Goal: Information Seeking & Learning: Learn about a topic

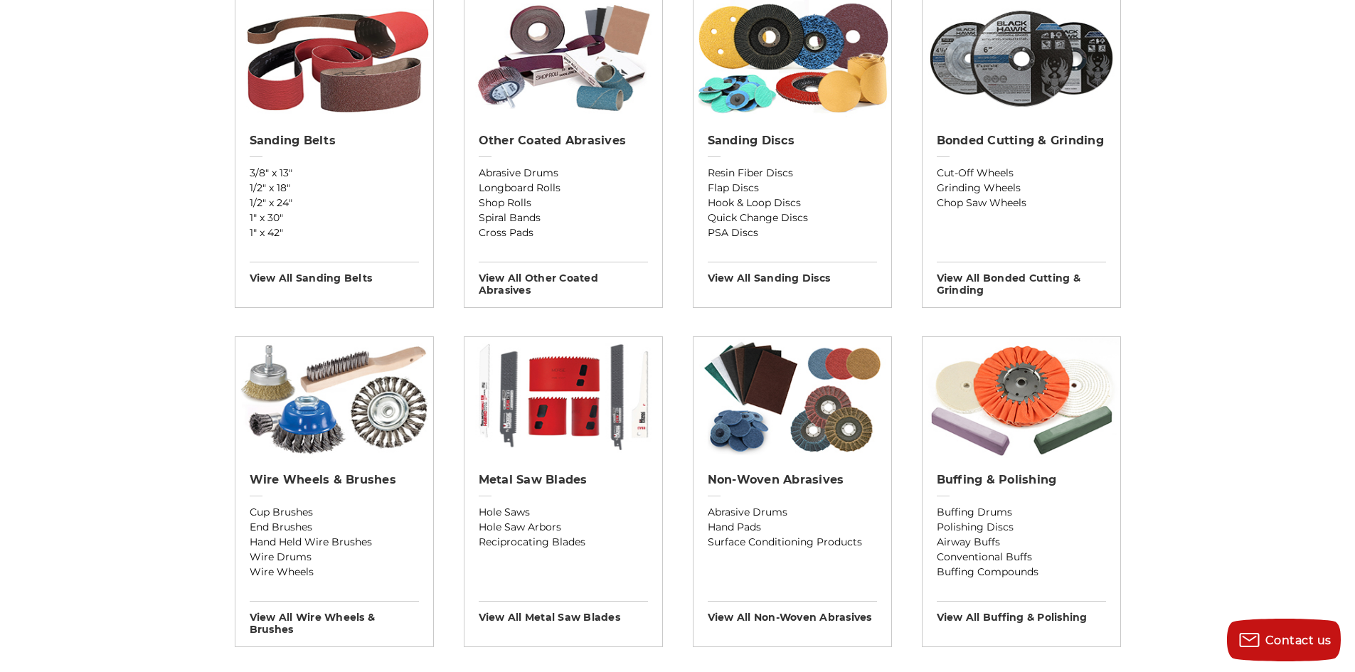
scroll to position [569, 0]
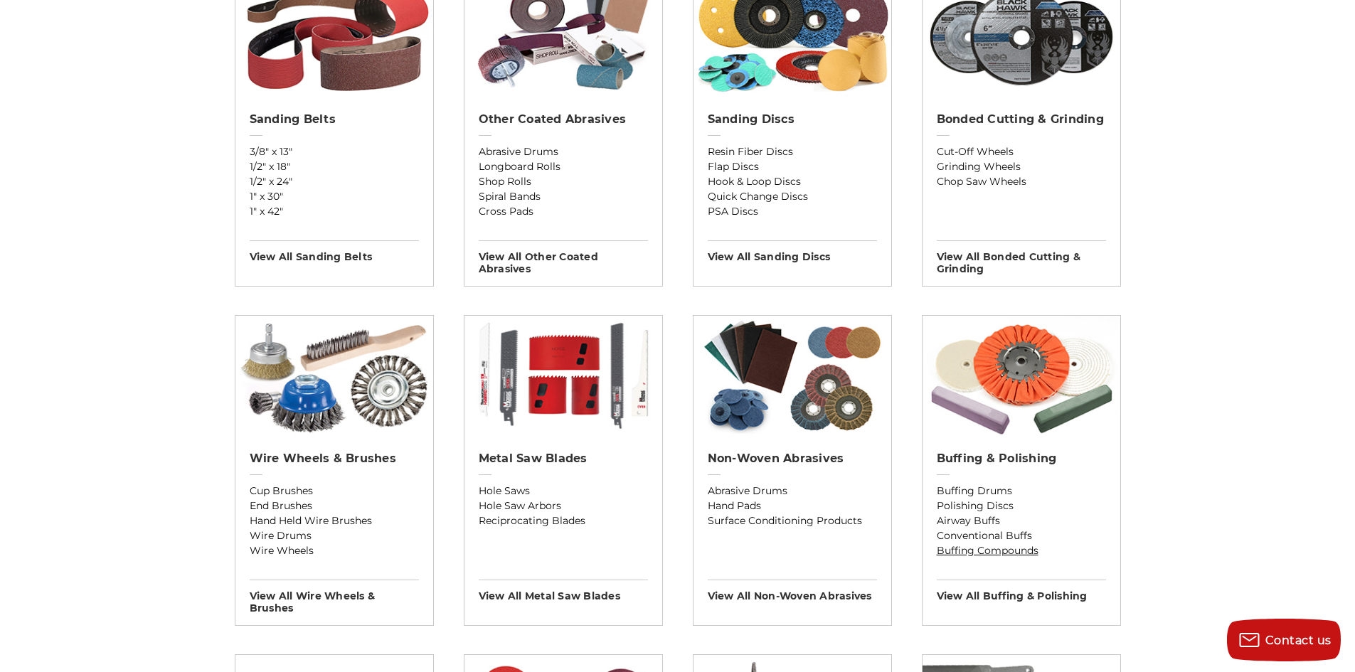
click at [1013, 550] on link "Buffing Compounds" at bounding box center [1020, 550] width 169 height 15
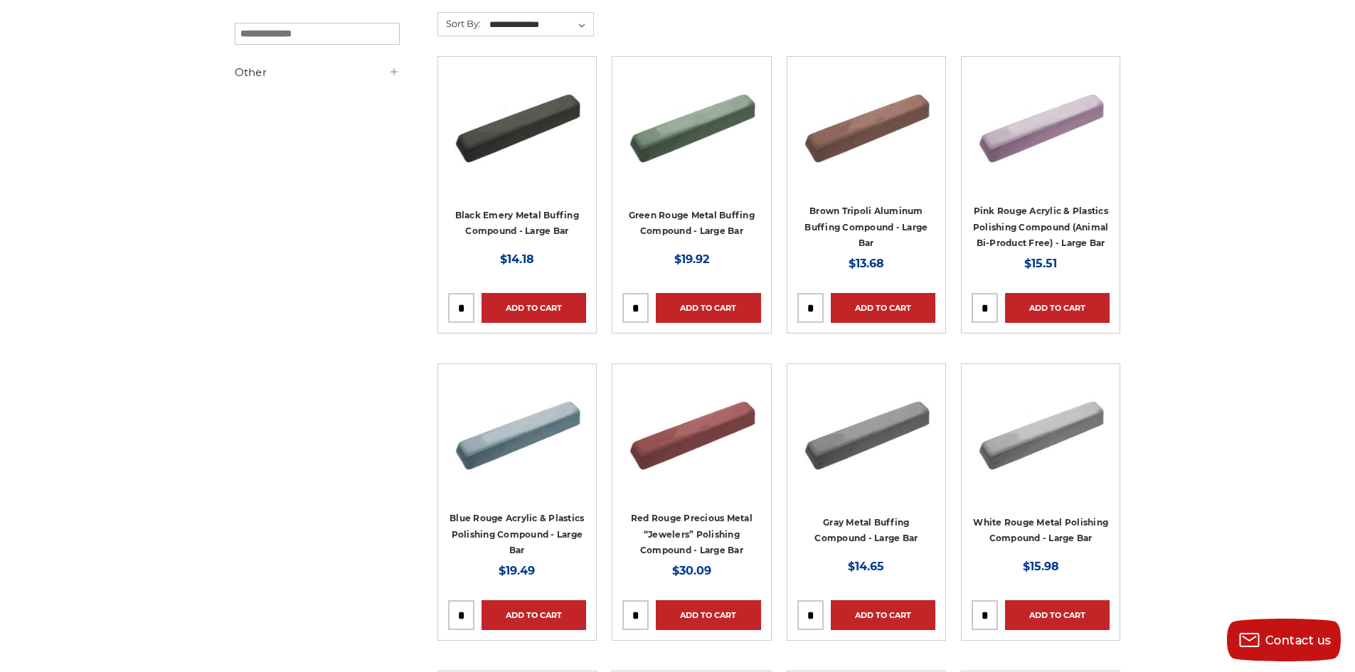
scroll to position [284, 0]
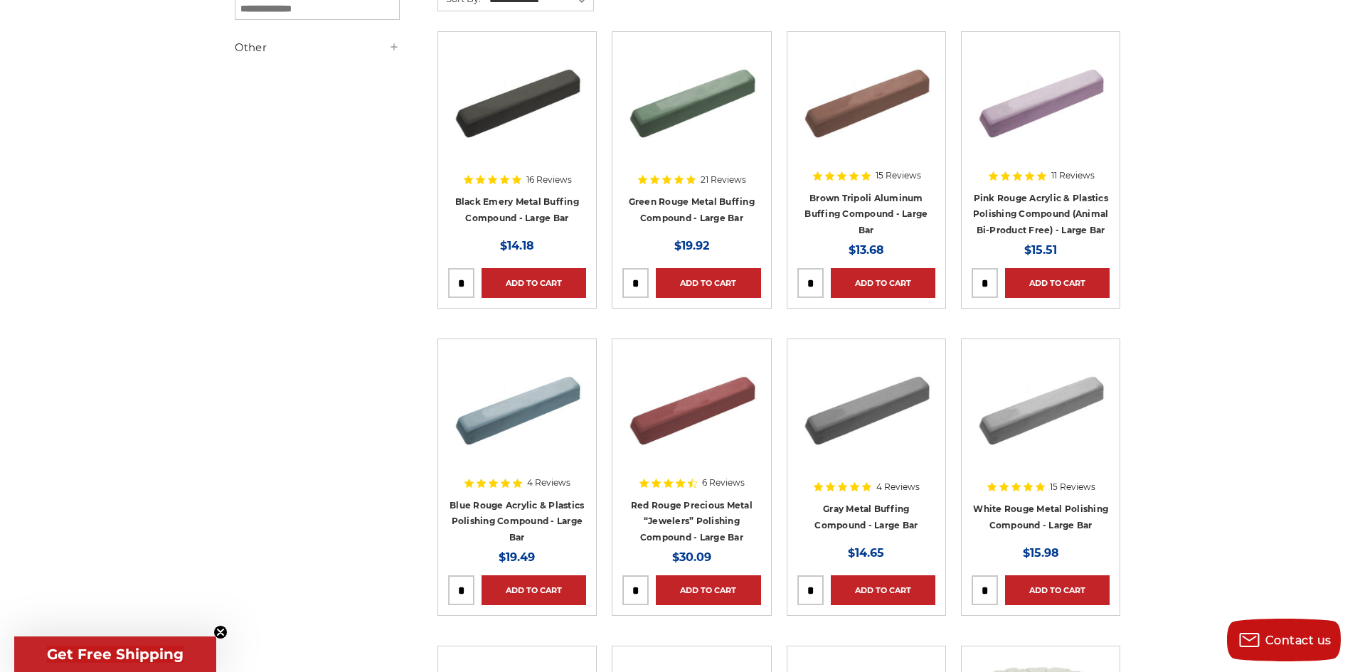
click at [1045, 395] on img at bounding box center [1040, 406] width 138 height 114
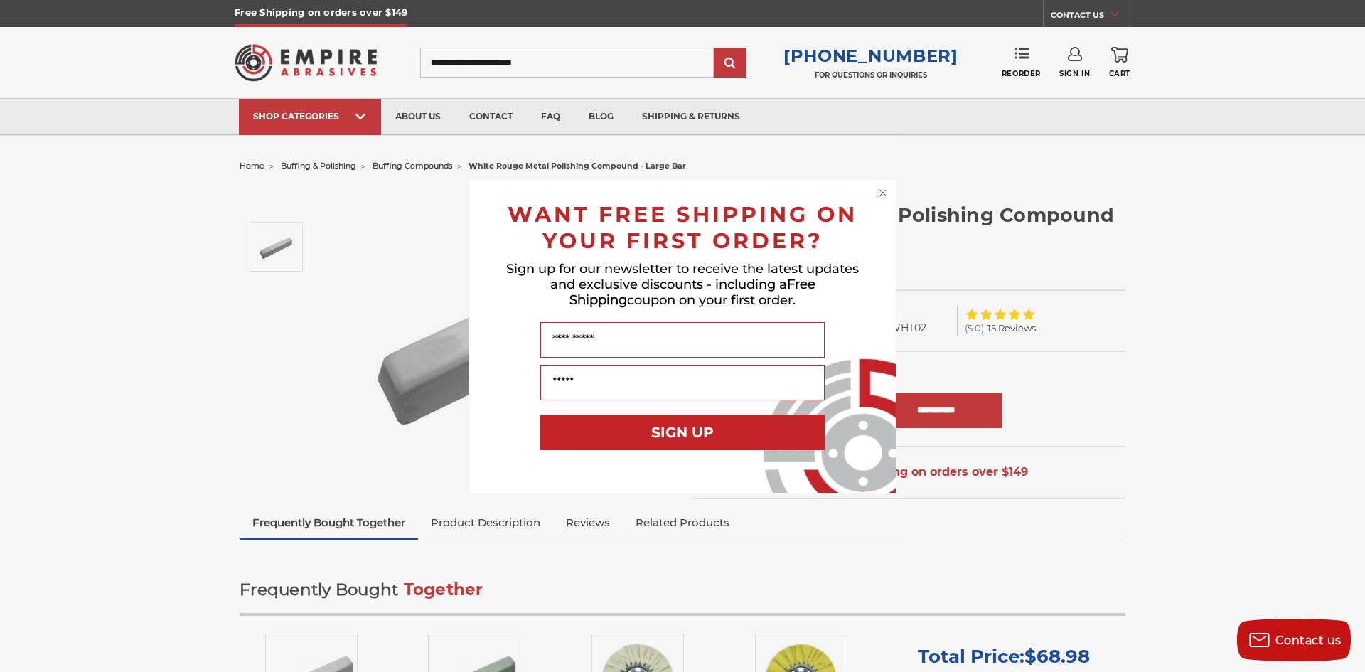
click at [885, 191] on icon "Close dialog" at bounding box center [883, 193] width 6 height 6
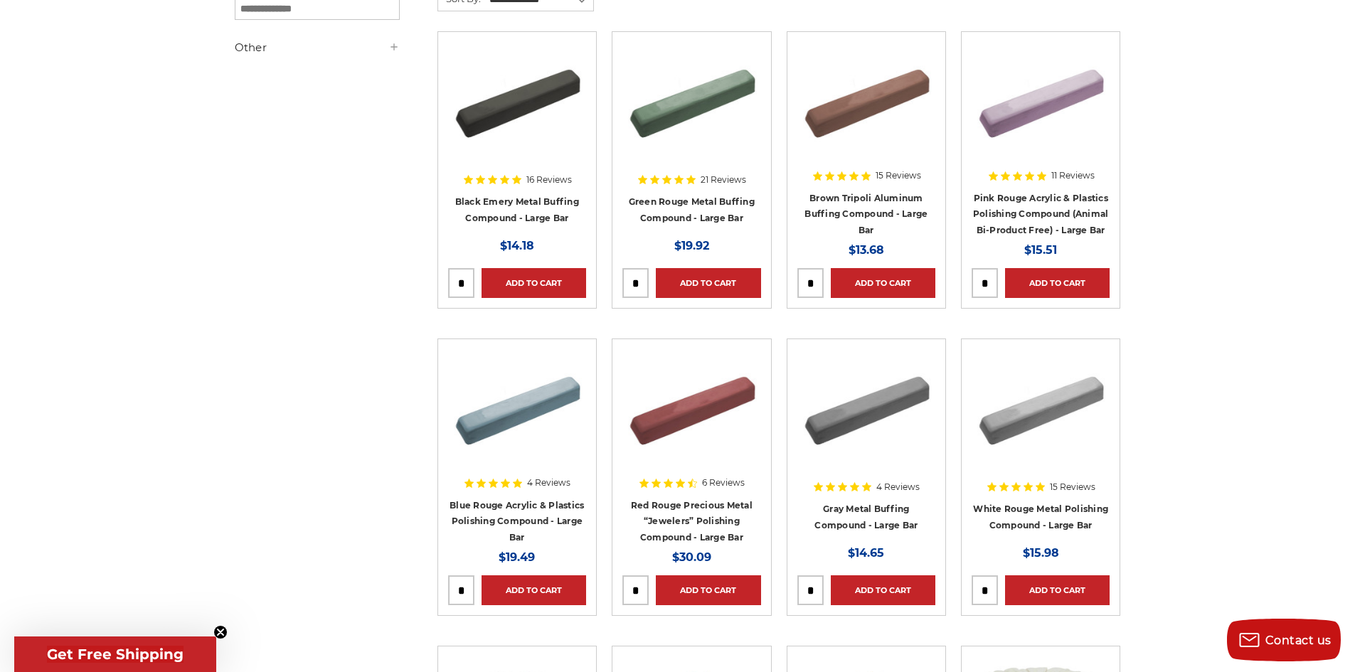
click at [700, 112] on img at bounding box center [691, 99] width 138 height 114
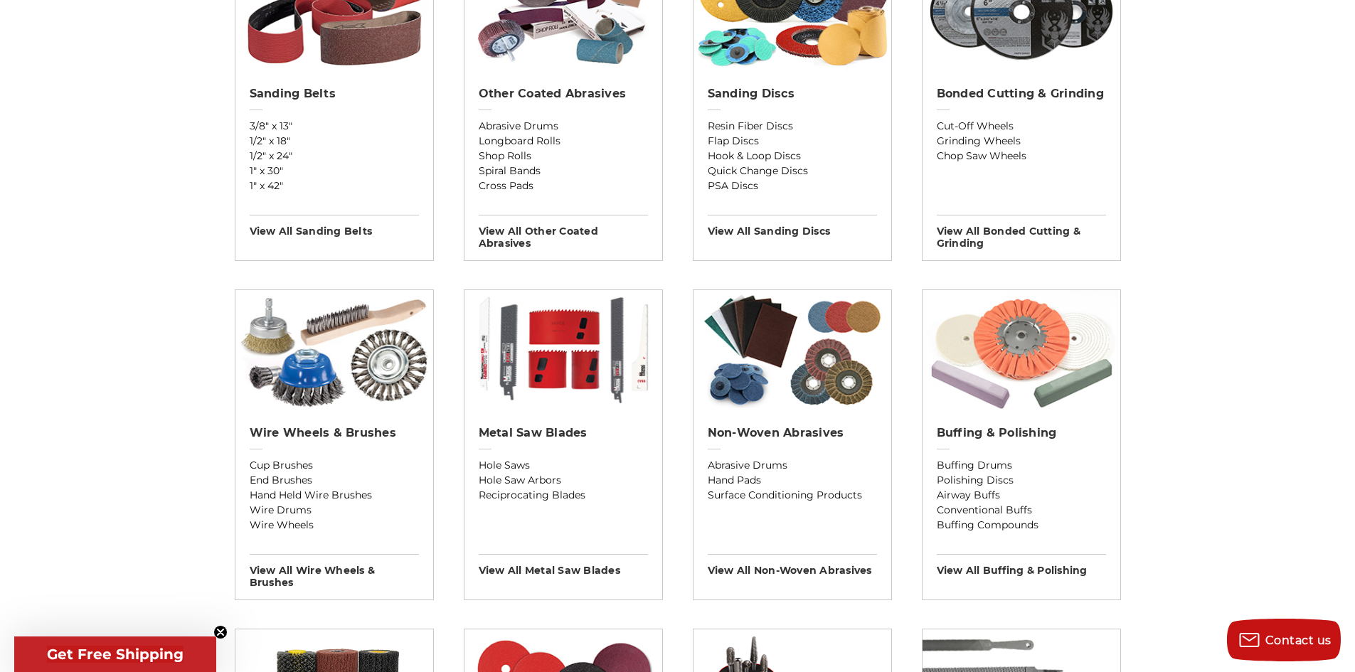
scroll to position [569, 0]
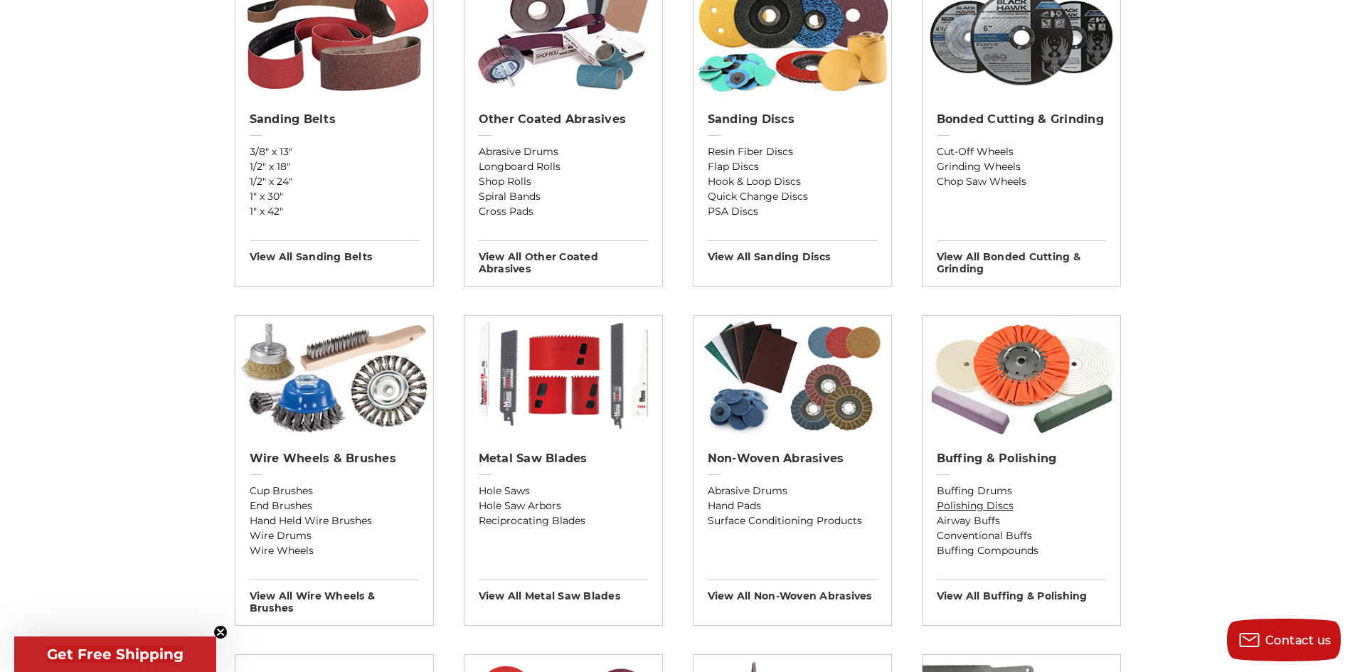
click at [976, 506] on link "Polishing Discs" at bounding box center [1020, 505] width 169 height 15
click at [1000, 488] on link "Buffing Drums" at bounding box center [1020, 490] width 169 height 15
click at [995, 533] on link "Conventional Buffs" at bounding box center [1020, 535] width 169 height 15
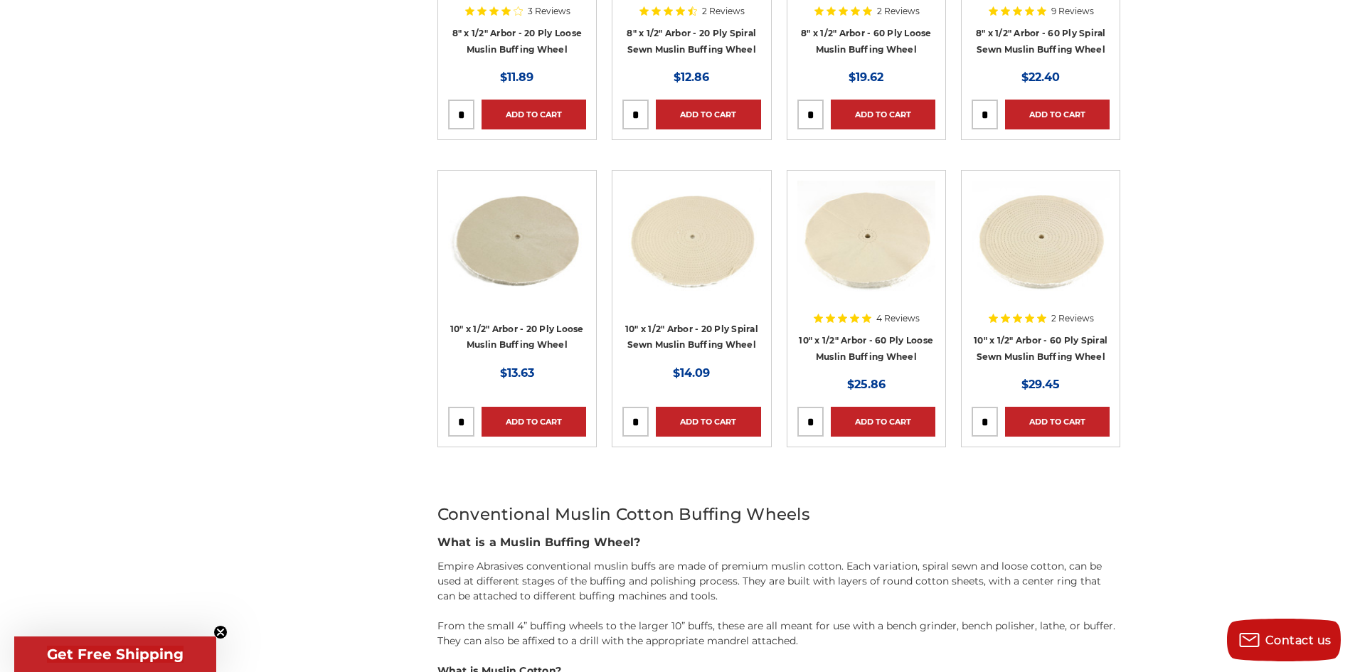
scroll to position [1067, 0]
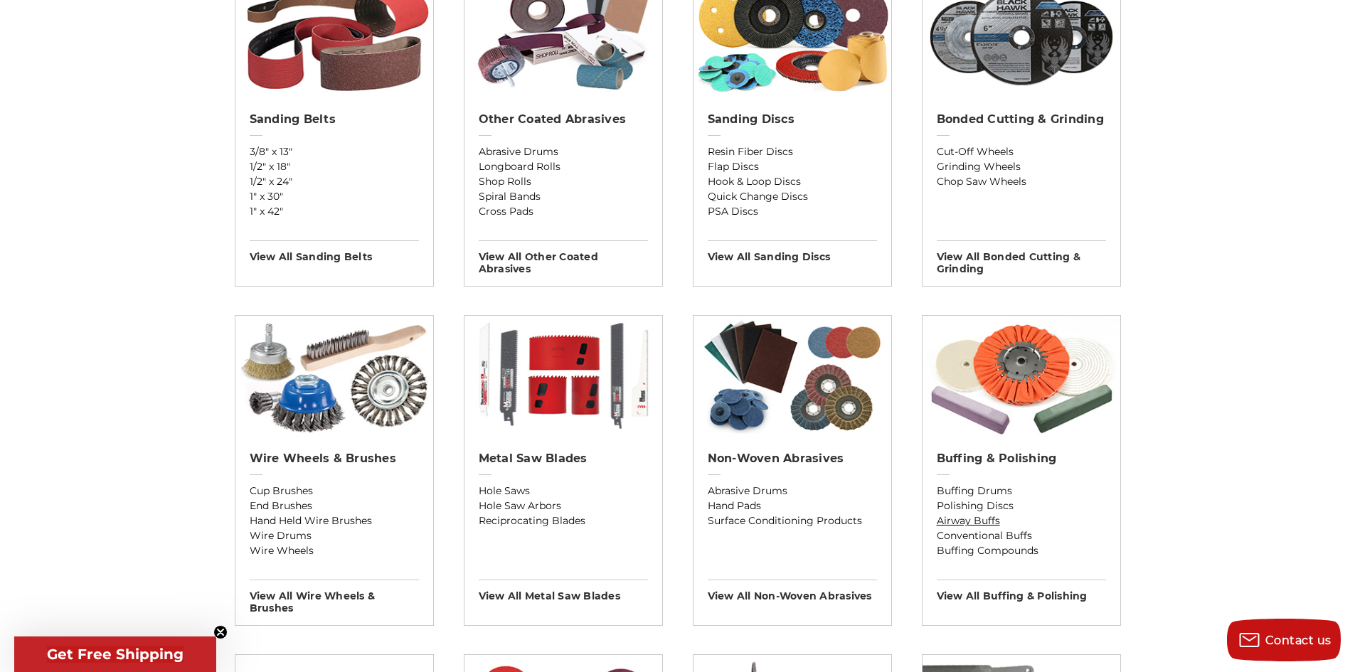
click at [984, 519] on link "Airway Buffs" at bounding box center [1020, 520] width 169 height 15
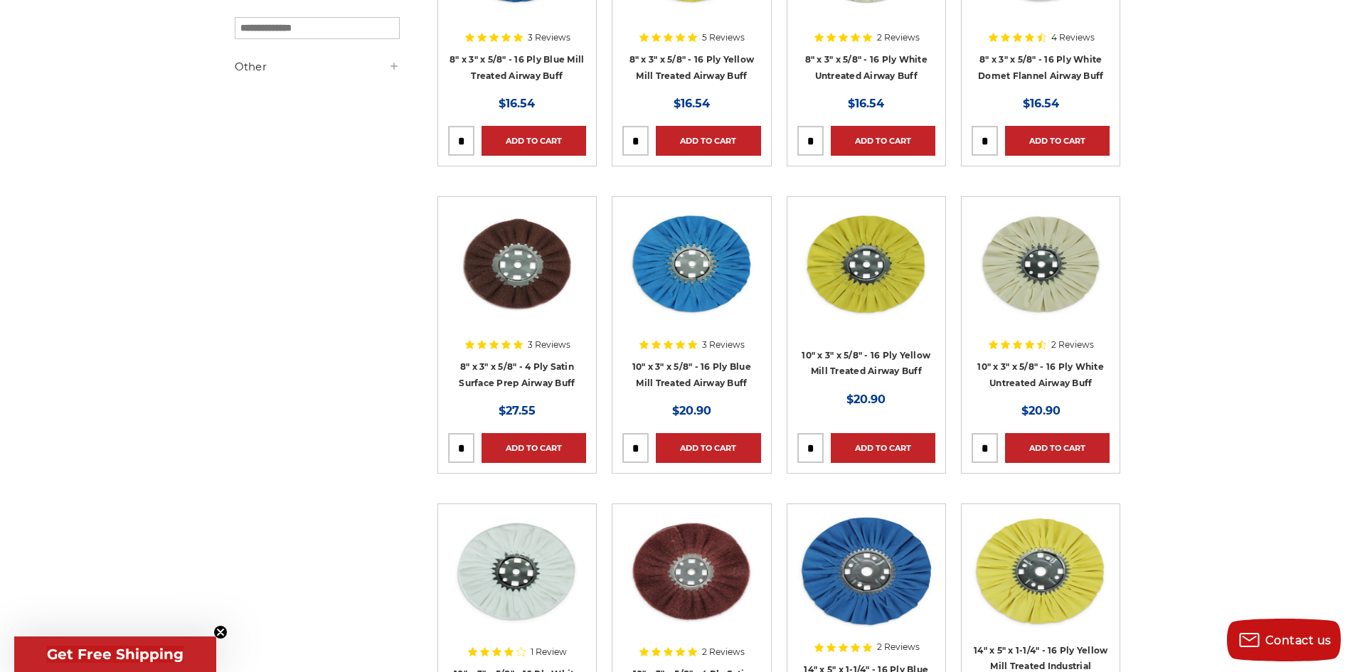
scroll to position [498, 0]
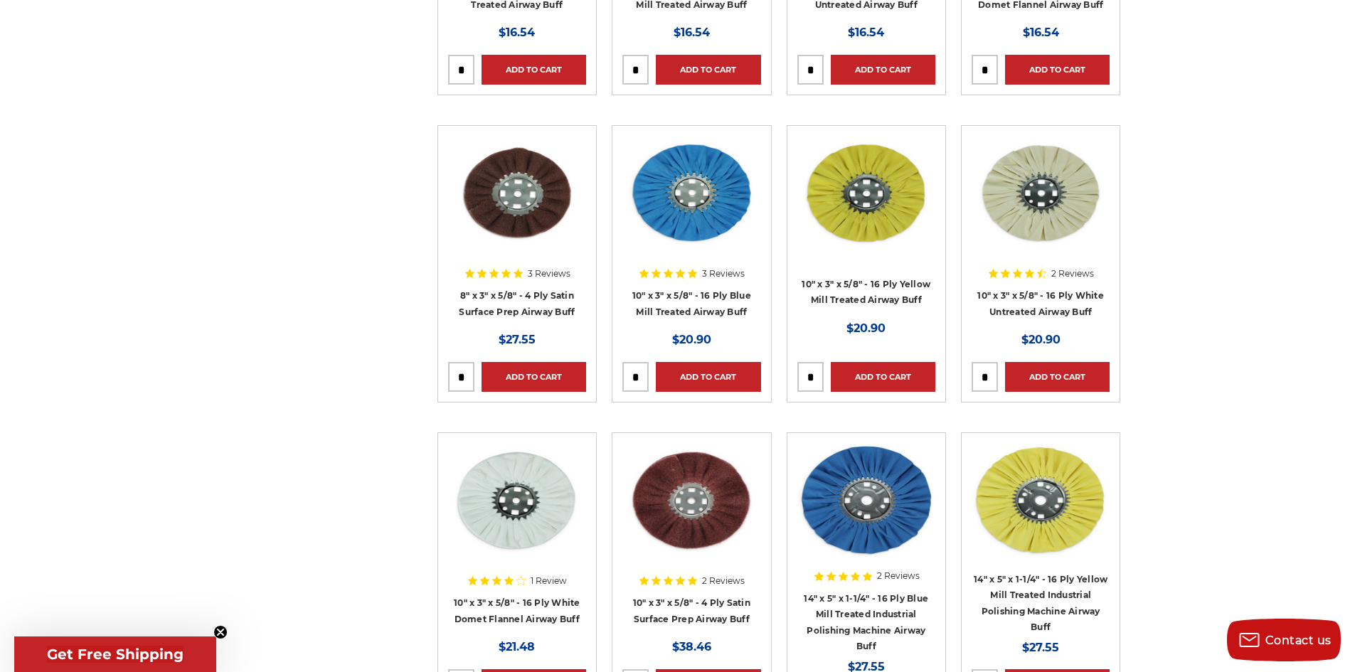
click at [719, 603] on div at bounding box center [691, 534] width 138 height 182
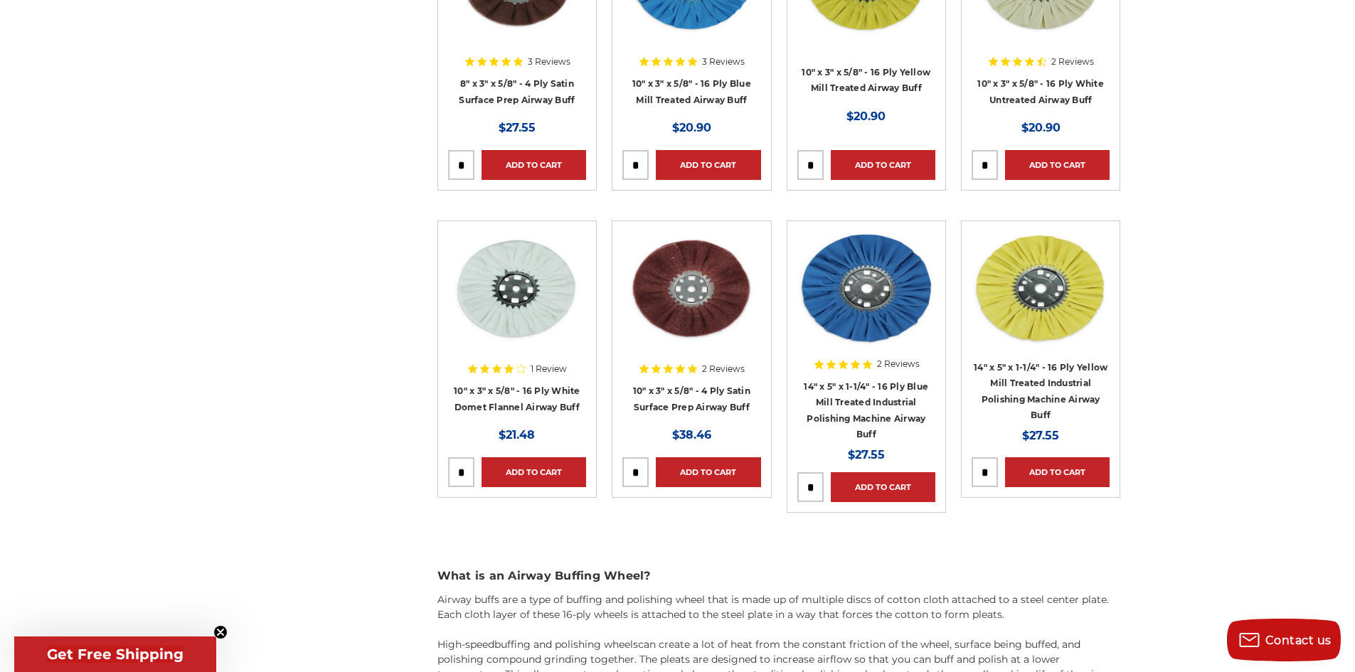
click at [676, 317] on img at bounding box center [691, 288] width 138 height 114
